Goal: Task Accomplishment & Management: Complete application form

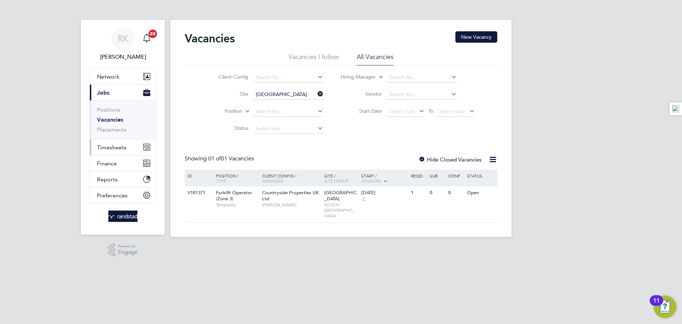
click at [103, 153] on button "Timesheets" at bounding box center [123, 147] width 66 height 16
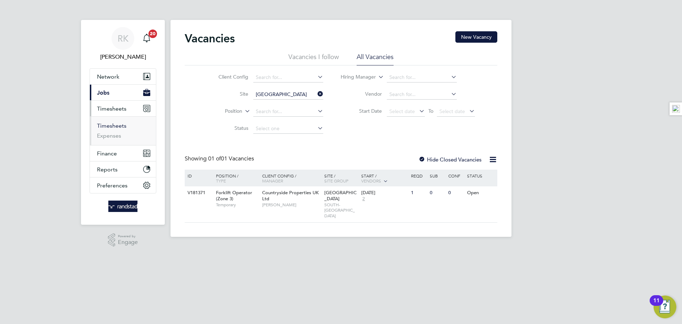
click at [116, 126] on link "Timesheets" at bounding box center [111, 125] width 29 height 7
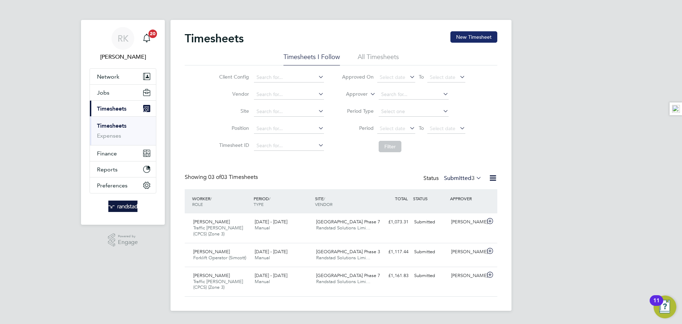
click at [468, 37] on button "New Timesheet" at bounding box center [473, 36] width 47 height 11
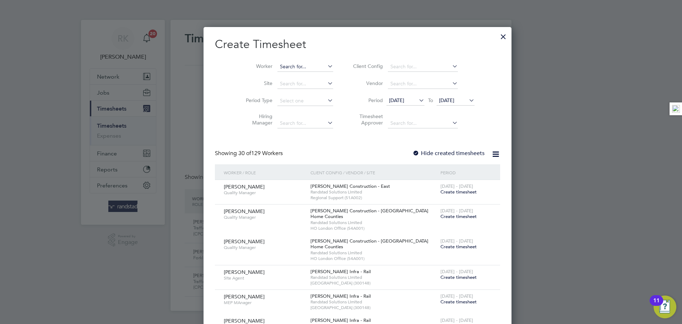
scroll to position [1522, 275]
click at [299, 68] on input at bounding box center [305, 67] width 56 height 10
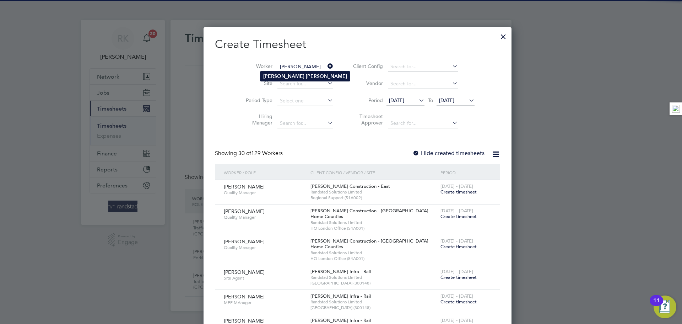
click at [306, 74] on b "Thompson" at bounding box center [326, 76] width 41 height 6
type input "Michael Thompson"
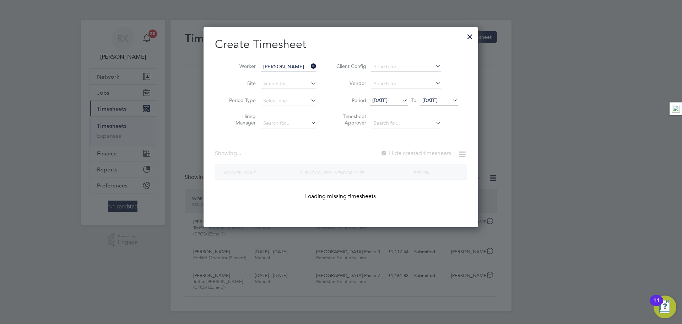
scroll to position [191, 275]
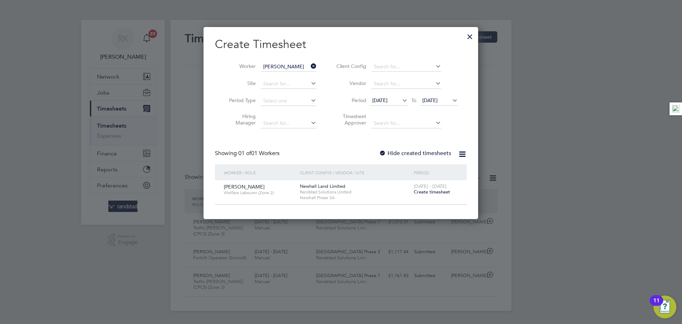
click at [432, 188] on span "[DATE] - [DATE]" at bounding box center [430, 186] width 33 height 6
click at [432, 191] on span "Create timesheet" at bounding box center [432, 192] width 36 height 6
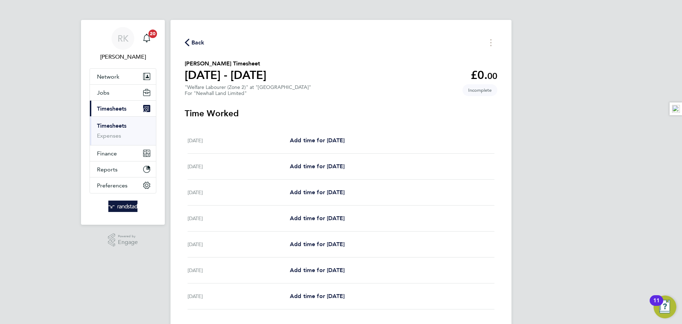
click at [120, 125] on link "Timesheets" at bounding box center [111, 125] width 29 height 7
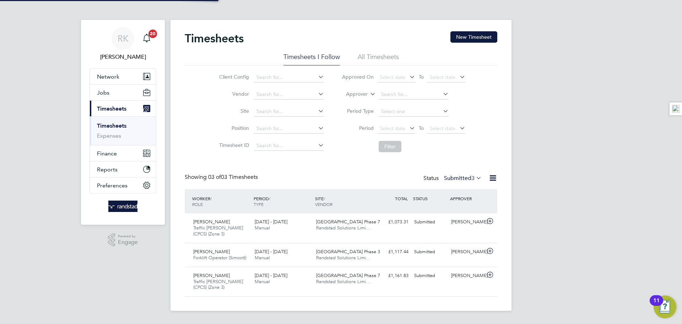
scroll to position [24, 62]
click at [272, 113] on input at bounding box center [289, 112] width 70 height 10
click at [282, 122] on b "Buckingham" at bounding box center [270, 121] width 29 height 6
type input "Buckingham (Osier Way)"
click at [498, 151] on div "Timesheets New Timesheet Timesheets I Follow All Timesheets Client Config Vendo…" at bounding box center [340, 165] width 341 height 291
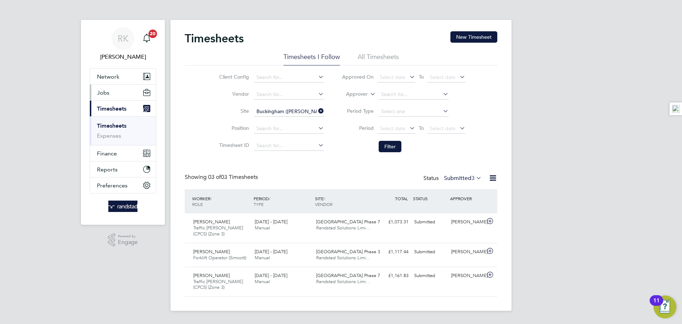
click at [109, 96] on button "Jobs" at bounding box center [123, 93] width 66 height 16
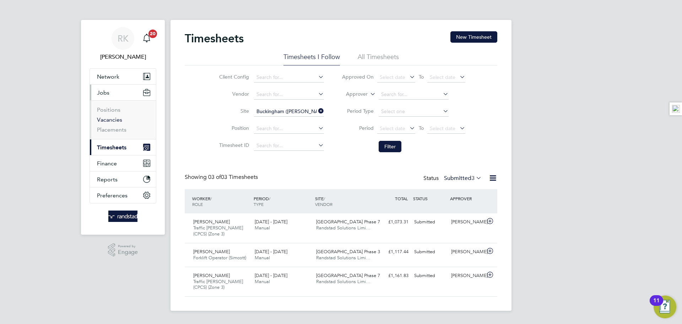
click at [113, 119] on link "Vacancies" at bounding box center [109, 119] width 25 height 7
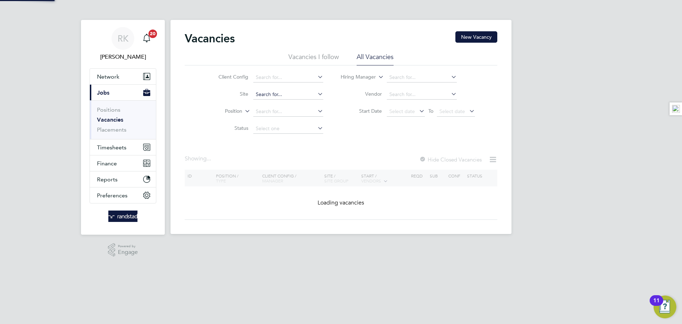
click at [280, 95] on input at bounding box center [288, 94] width 70 height 10
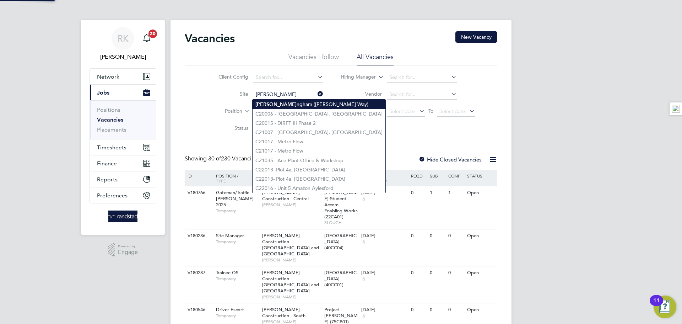
click at [276, 105] on li "Bucki ngham (Osier Way)" at bounding box center [319, 104] width 133 height 10
type input "Buckingham (Osier Way)"
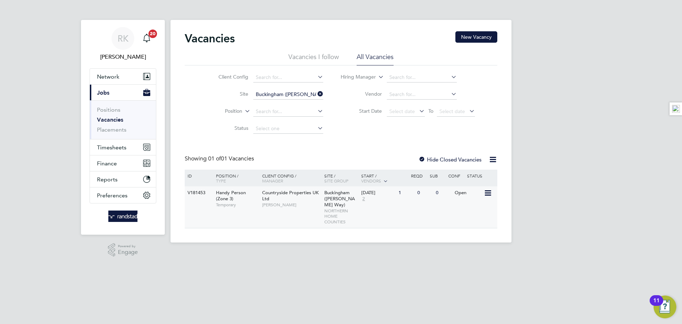
click at [393, 199] on div "29 Sep 2025 2" at bounding box center [377, 195] width 37 height 19
click at [287, 197] on div "Countryside Properties UK Ltd Craig Johnson" at bounding box center [291, 198] width 62 height 25
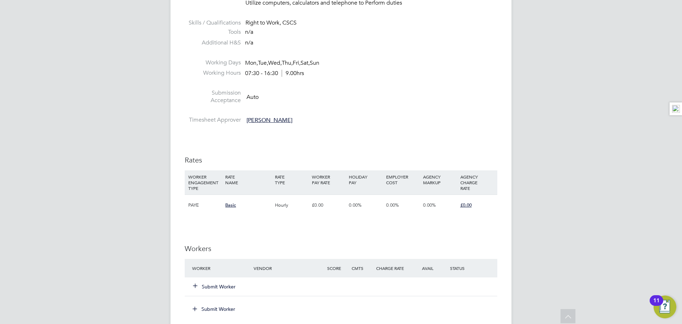
scroll to position [507, 0]
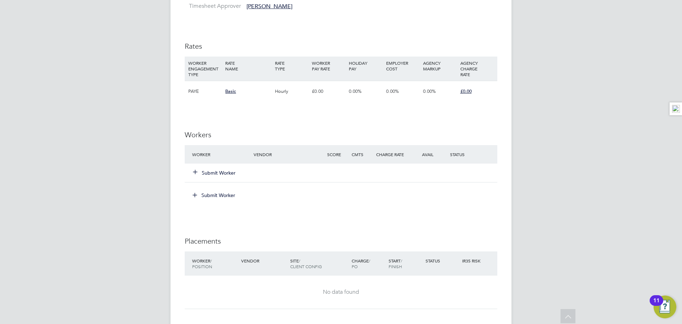
click at [195, 171] on icon at bounding box center [194, 171] width 5 height 5
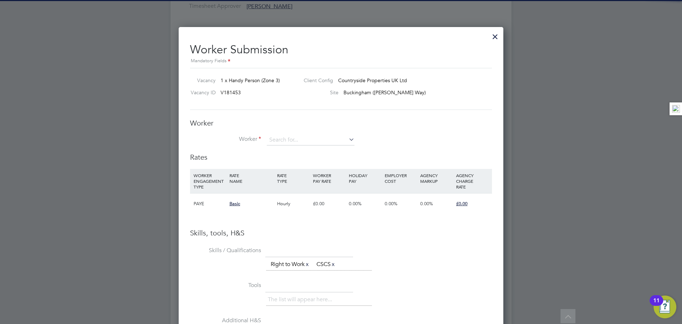
scroll to position [0, 0]
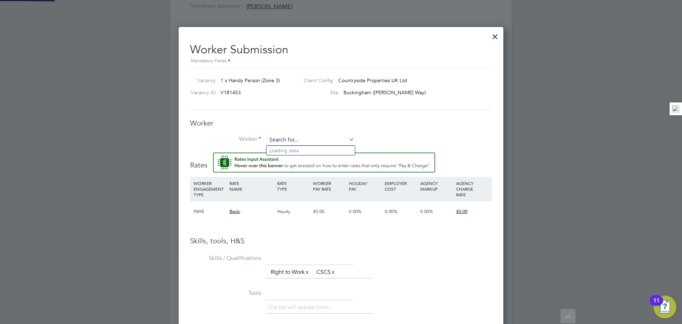
click at [284, 143] on input at bounding box center [311, 140] width 88 height 11
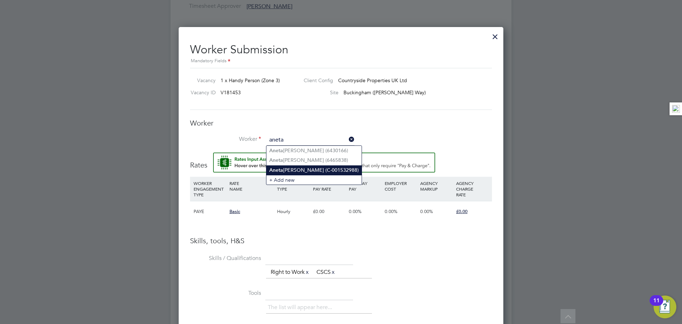
click at [314, 169] on li "Aneta Maria (C-001532988)" at bounding box center [313, 170] width 95 height 10
type input "Aneta Maria (C-001532988)"
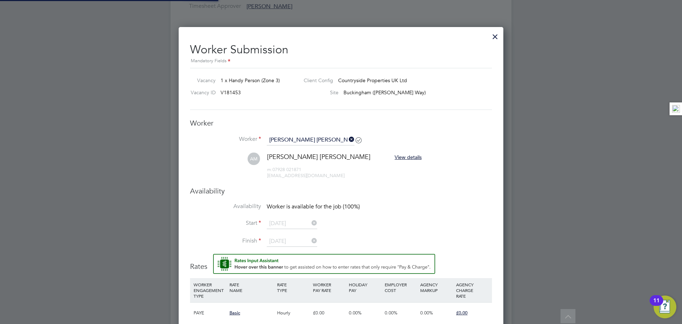
scroll to position [615, 325]
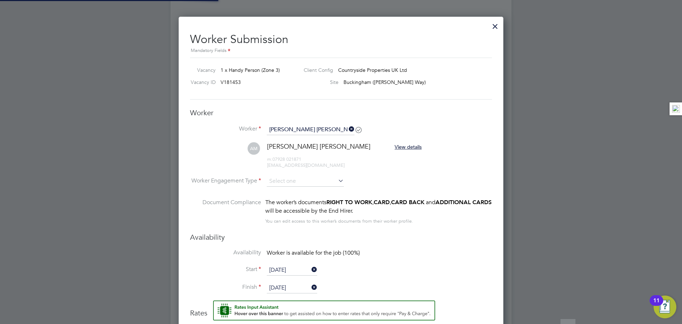
type input "06 Oct 2025"
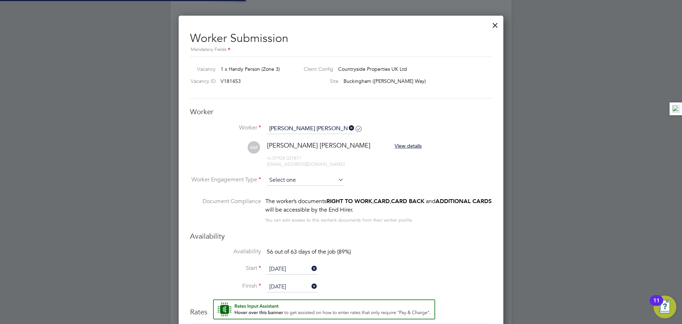
click at [290, 175] on input at bounding box center [305, 180] width 77 height 11
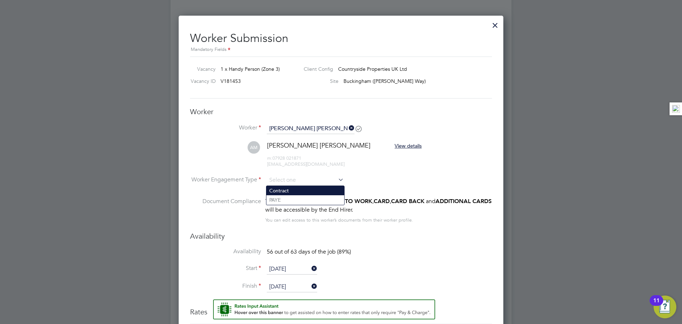
click at [297, 190] on li "Contract" at bounding box center [305, 190] width 78 height 9
type input "Contract"
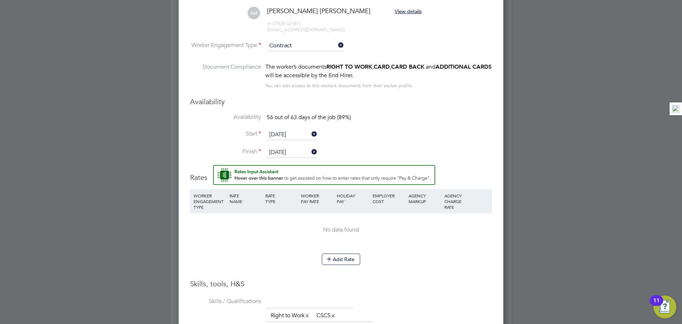
click at [282, 136] on input "06 Oct 2025" at bounding box center [292, 134] width 50 height 11
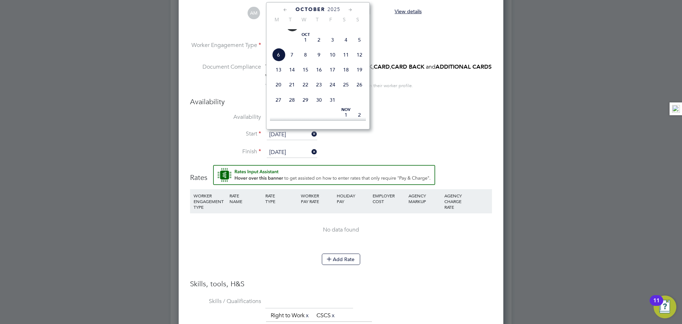
click at [280, 32] on span "29" at bounding box center [278, 24] width 13 height 13
type input "29 Sep 2025"
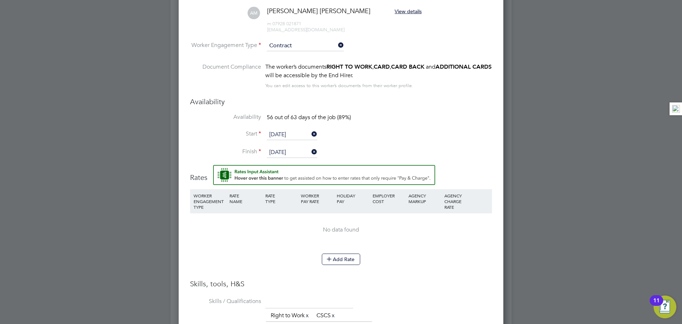
click at [413, 124] on li "Availability 56 out of 63 days of the job (89%)" at bounding box center [341, 121] width 302 height 16
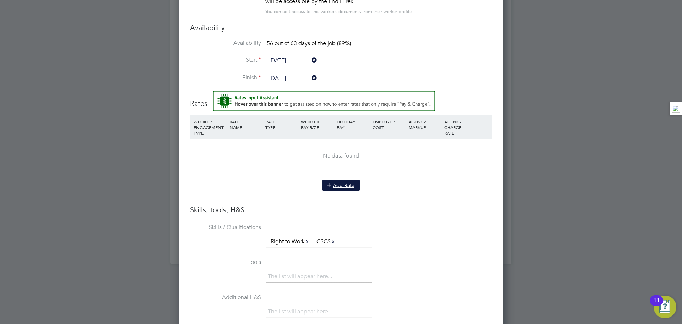
click at [338, 183] on button "Add Rate" at bounding box center [341, 184] width 38 height 11
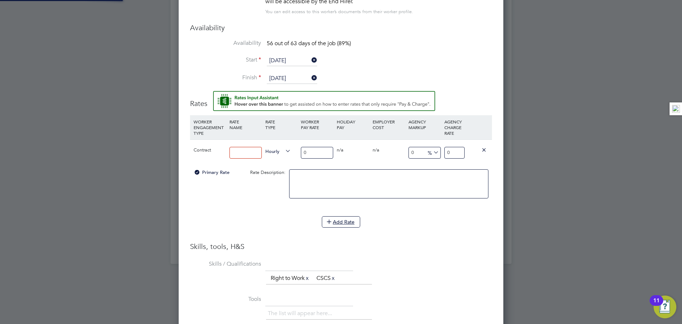
click at [242, 155] on input at bounding box center [245, 153] width 32 height 12
type input "Basic"
click at [314, 151] on input "0" at bounding box center [317, 153] width 32 height 12
drag, startPoint x: 315, startPoint y: 152, endPoint x: 297, endPoint y: 152, distance: 18.5
click at [297, 152] on div "Contract Basic Hourly 0 0 n/a 0 n/a 0 0 % 0" at bounding box center [341, 152] width 302 height 26
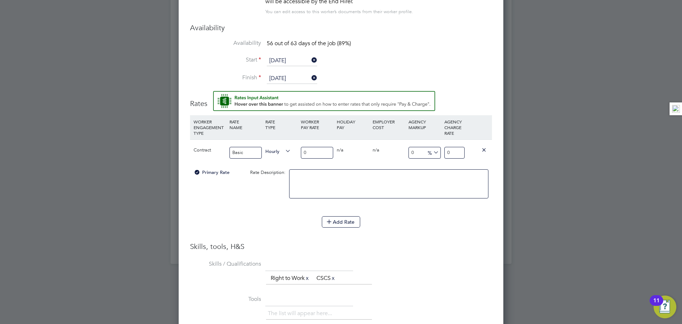
type input "1"
type input "169"
type input "169.5"
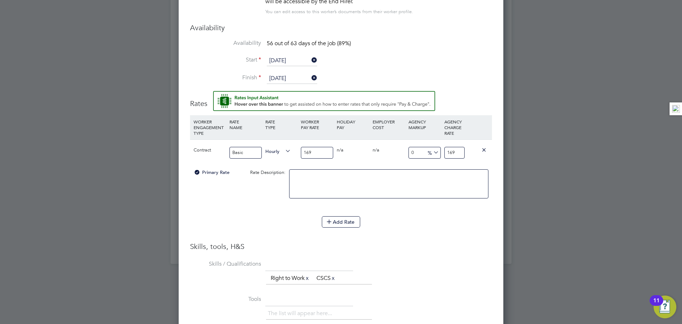
type input "169.5"
type input "169"
type input "16"
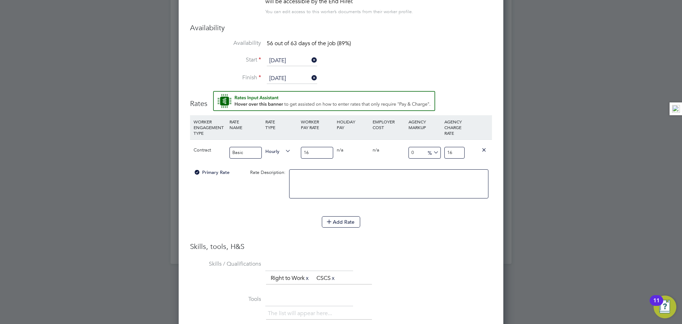
type input "16.5"
type input "16.50"
type input "-93.93939393939394"
type input "1"
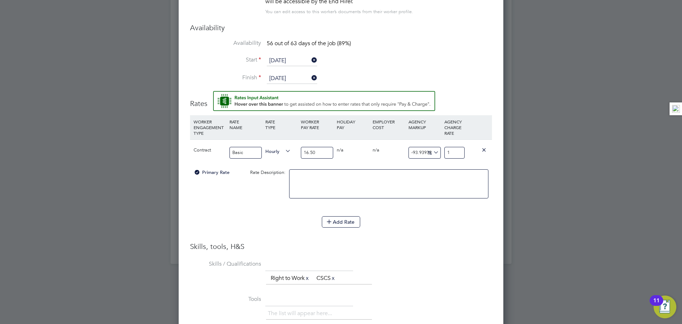
type input "15.151515151515152"
type input "19"
click at [454, 154] on input "19" at bounding box center [454, 153] width 20 height 12
type input "17.575757575757574"
type input "19.4"
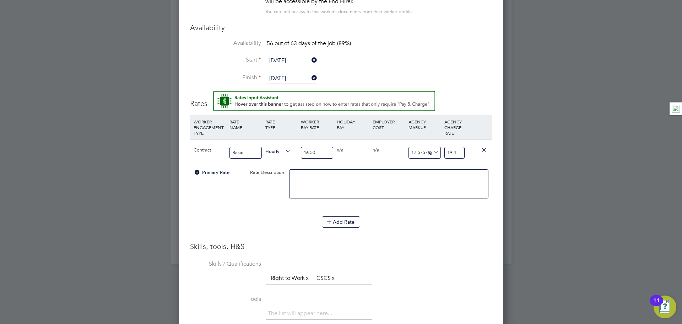
type input "17.87878787878788"
type input "19.45"
click at [436, 249] on h3 "Skills, tools, H&S" at bounding box center [341, 245] width 302 height 9
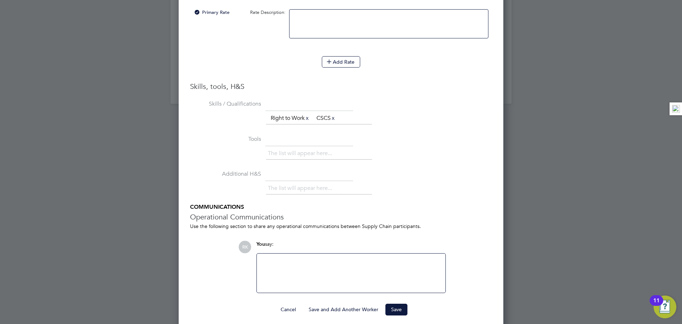
scroll to position [893, 0]
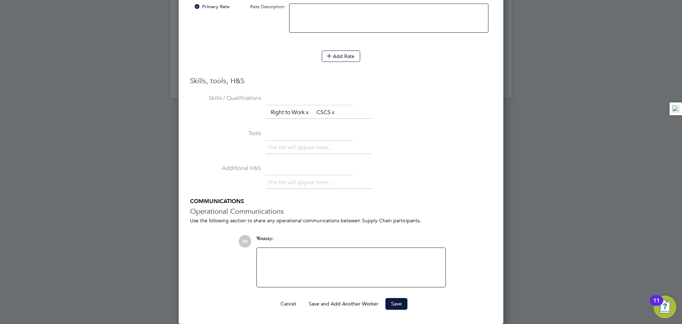
drag, startPoint x: 396, startPoint y: 304, endPoint x: 400, endPoint y: 303, distance: 3.8
click at [398, 303] on button "Save" at bounding box center [396, 303] width 22 height 11
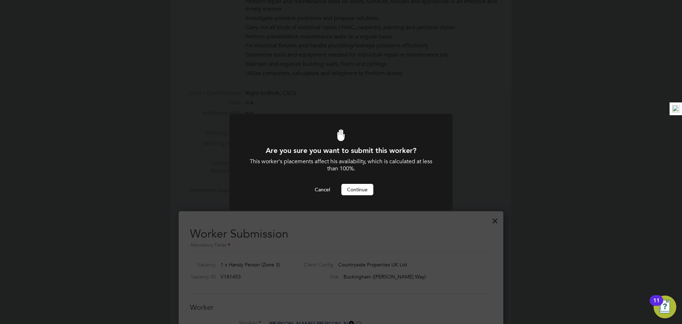
click at [360, 187] on button "Continue" at bounding box center [357, 189] width 32 height 11
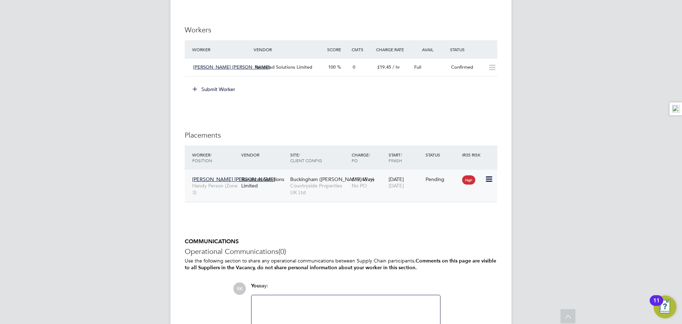
click at [492, 177] on icon at bounding box center [488, 179] width 7 height 9
click at [431, 224] on li "Start" at bounding box center [456, 223] width 73 height 10
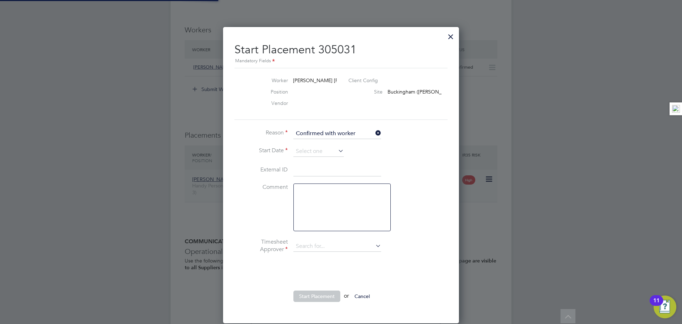
type input "Craig Johnson"
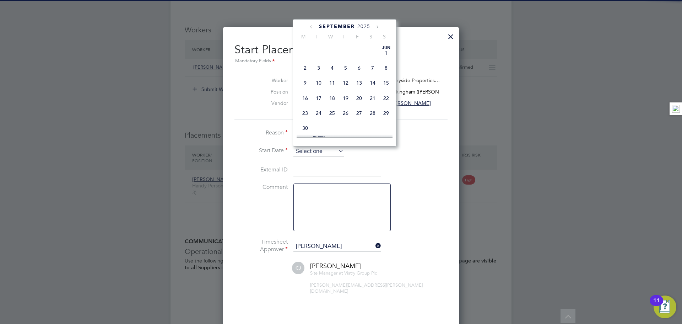
click at [320, 152] on input at bounding box center [318, 151] width 50 height 11
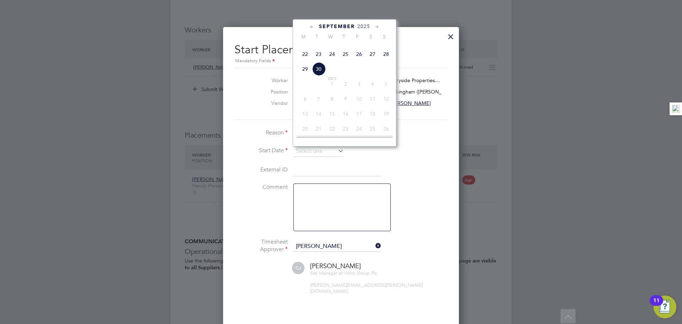
click at [306, 76] on span "29" at bounding box center [304, 68] width 13 height 13
type input "29 Sep 2025"
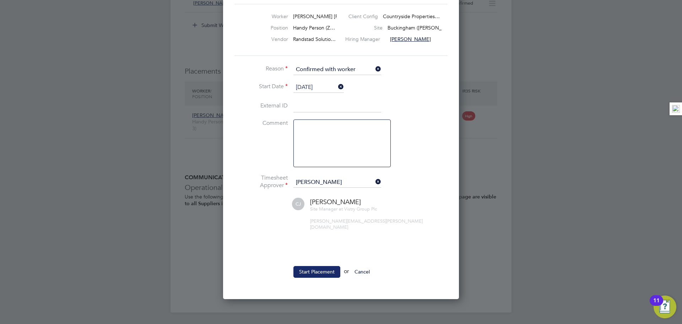
click at [329, 267] on button "Start Placement" at bounding box center [316, 271] width 47 height 11
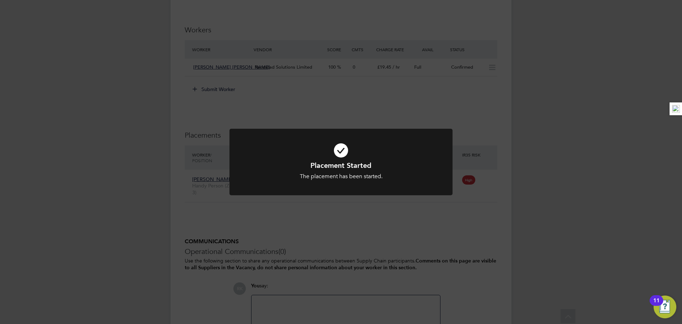
click at [558, 188] on div "Placement Started The placement has been started. Cancel Okay" at bounding box center [341, 162] width 682 height 324
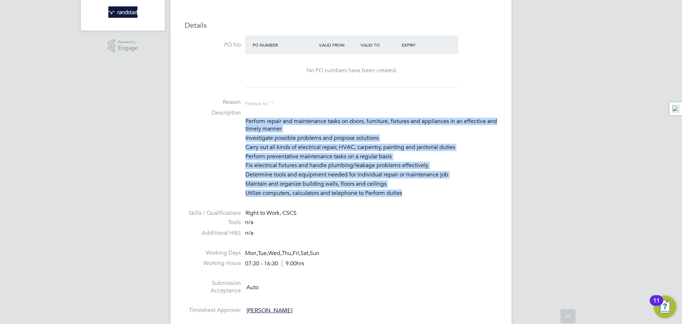
drag, startPoint x: 415, startPoint y: 197, endPoint x: 243, endPoint y: 124, distance: 187.3
click at [243, 124] on li "Description Perform repair and maintenance tasks on doors, furniture, fixtures …" at bounding box center [341, 154] width 313 height 91
copy ul "Perform repair and maintenance tasks on doors, furniture, fixtures and applianc…"
